Goal: Navigation & Orientation: Find specific page/section

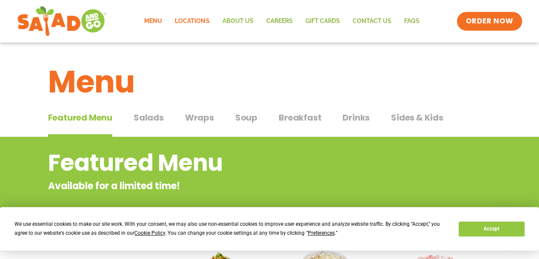
click at [190, 19] on link "Locations" at bounding box center [192, 21] width 47 height 20
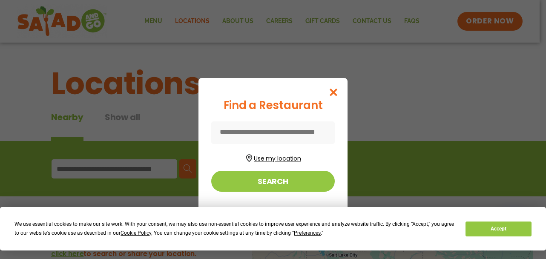
click at [261, 154] on button "Use my location" at bounding box center [272, 157] width 123 height 11
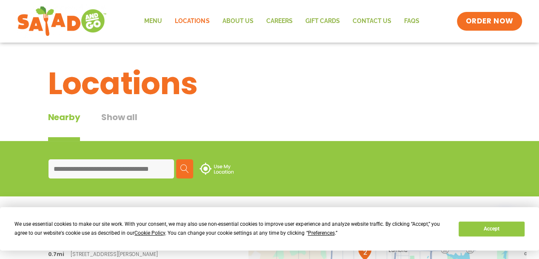
click at [100, 171] on input at bounding box center [112, 168] width 126 height 19
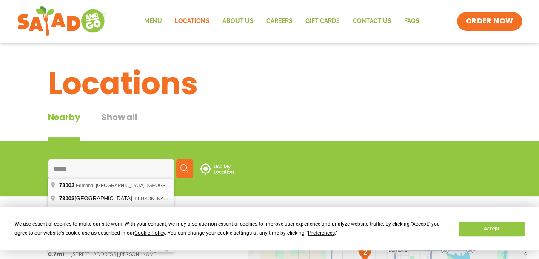
type input "**********"
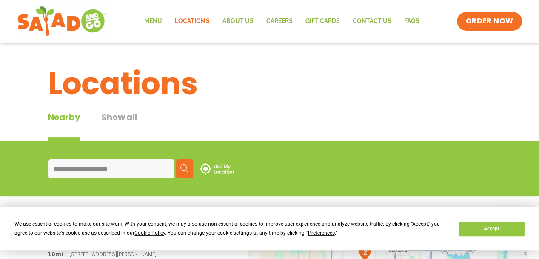
click at [182, 167] on img at bounding box center [184, 168] width 9 height 9
click at [319, 234] on span "Preferences" at bounding box center [321, 233] width 27 height 6
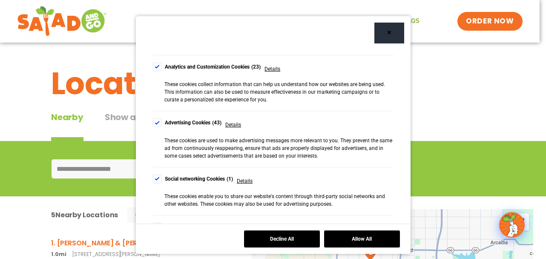
scroll to position [177, 0]
click at [153, 120] on div "Cookie Consent Preferences" at bounding box center [157, 122] width 9 height 9
click at [153, 178] on div "Cookie Consent Preferences" at bounding box center [157, 178] width 9 height 9
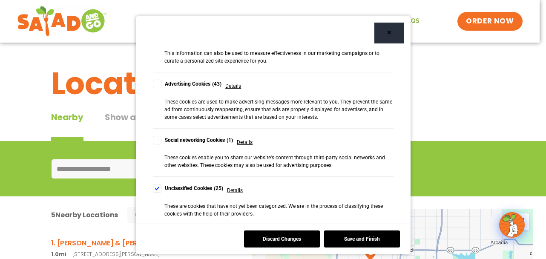
click at [153, 187] on div "Cookie Consent Preferences" at bounding box center [157, 188] width 9 height 9
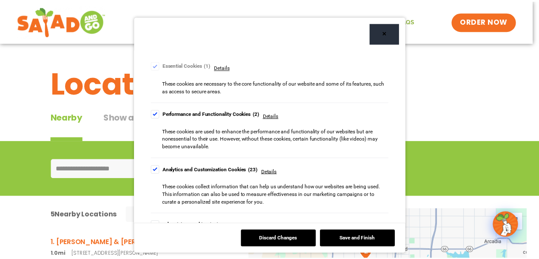
scroll to position [73, 0]
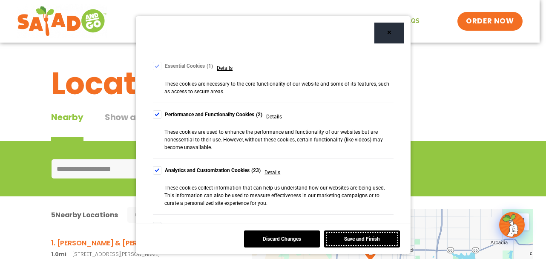
click at [356, 239] on button "Save and Finish" at bounding box center [362, 238] width 76 height 17
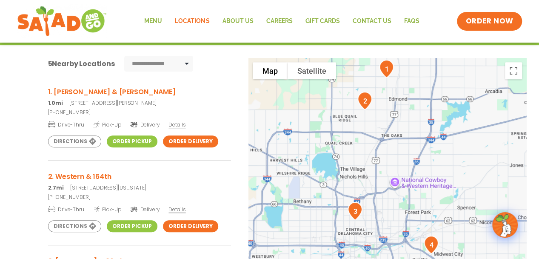
scroll to position [153, 0]
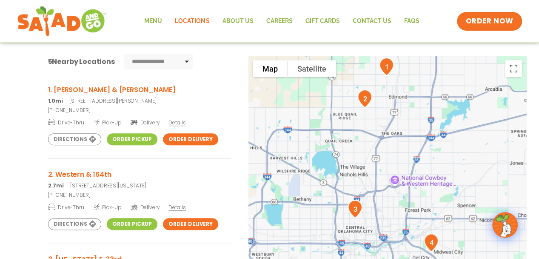
click at [138, 136] on link "Order Pickup" at bounding box center [132, 139] width 51 height 12
